Goal: Find contact information: Find contact information

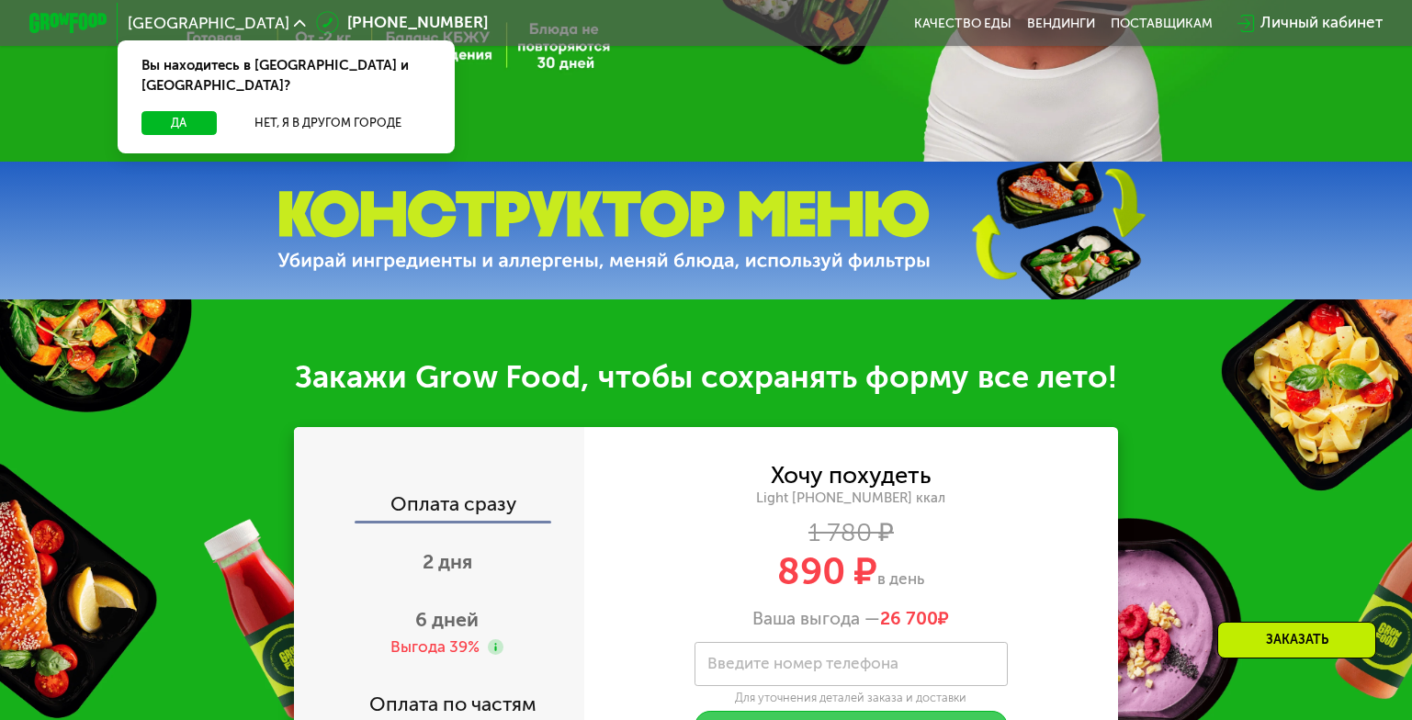
scroll to position [413, 0]
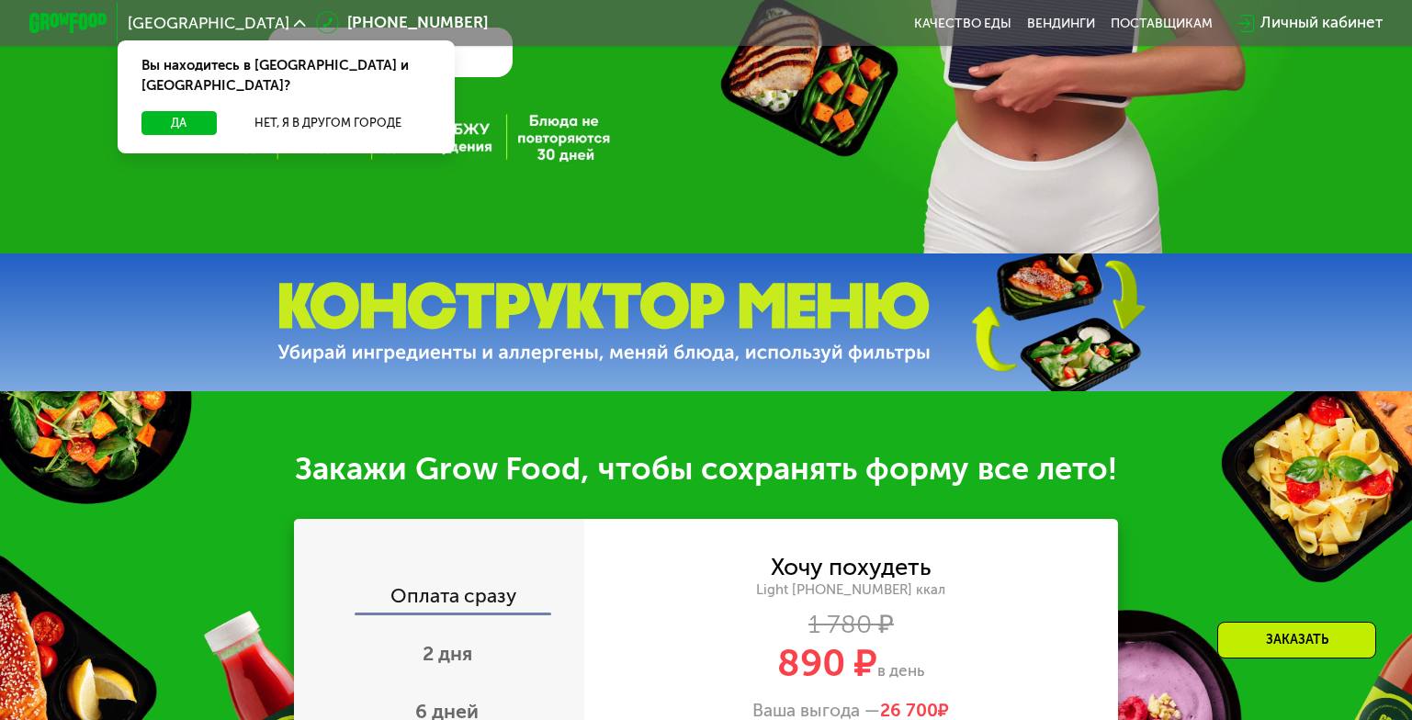
click at [316, 33] on link "[PHONE_NUMBER]" at bounding box center [402, 23] width 172 height 24
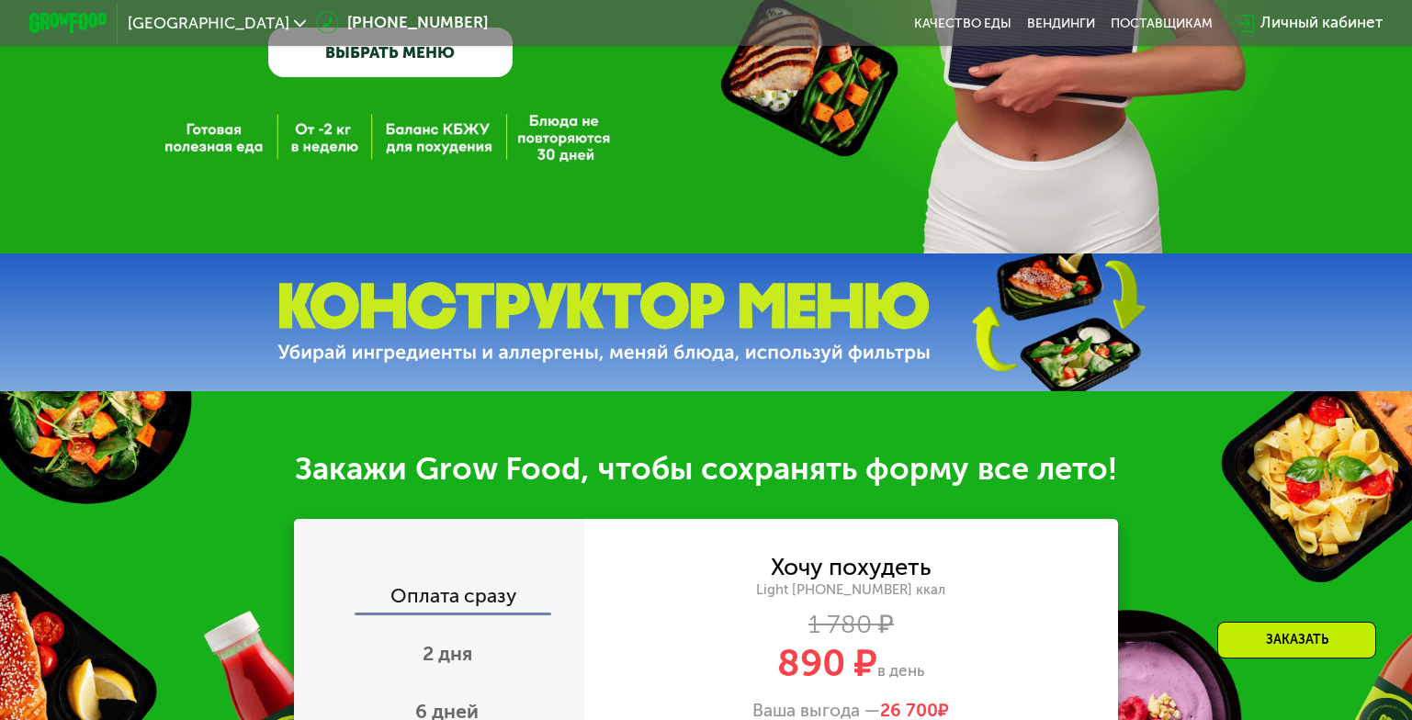
scroll to position [0, 0]
